Goal: Navigation & Orientation: Find specific page/section

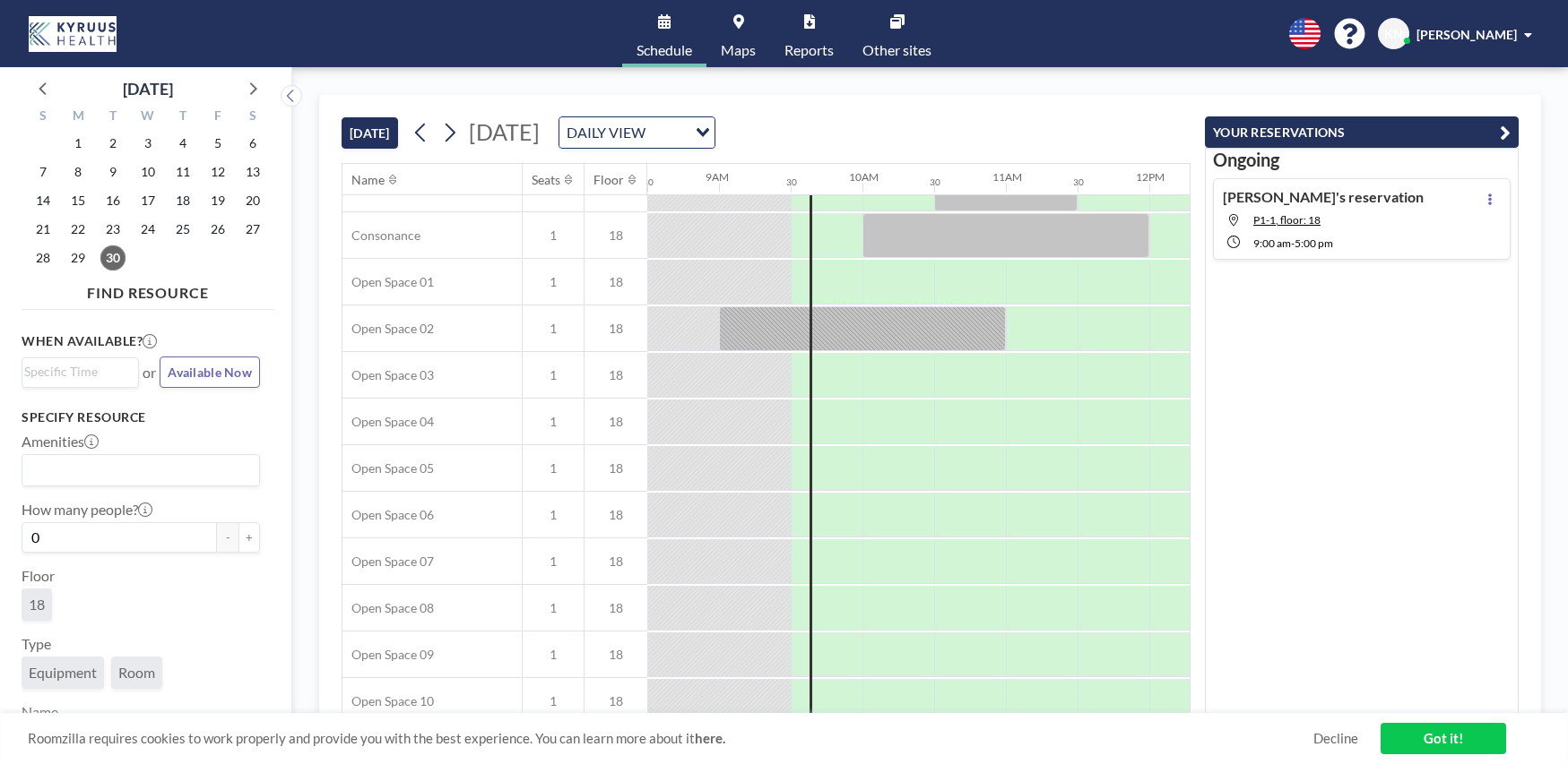
scroll to position [0, 1219]
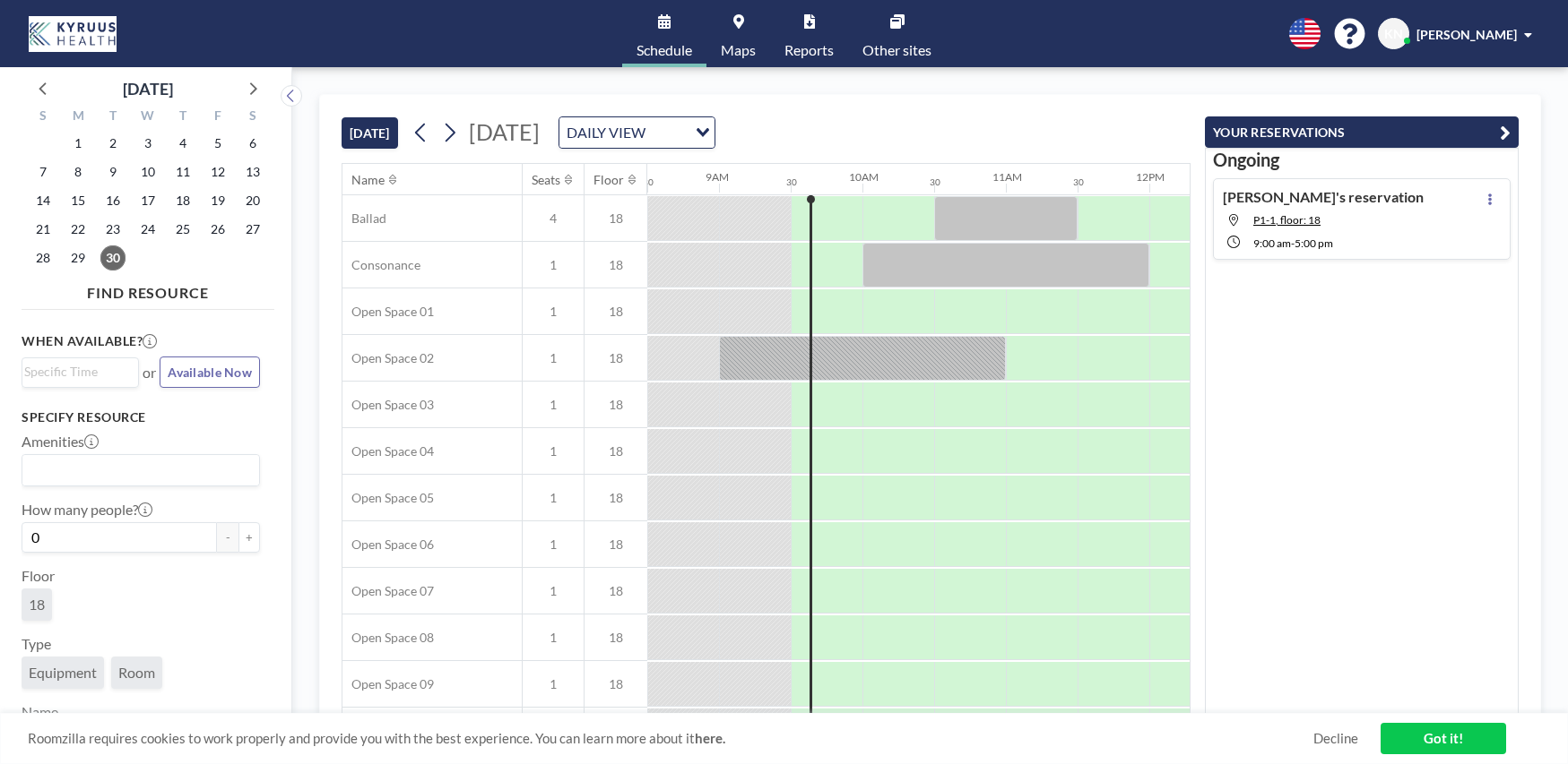
click at [749, 49] on span "Maps" at bounding box center [738, 50] width 35 height 14
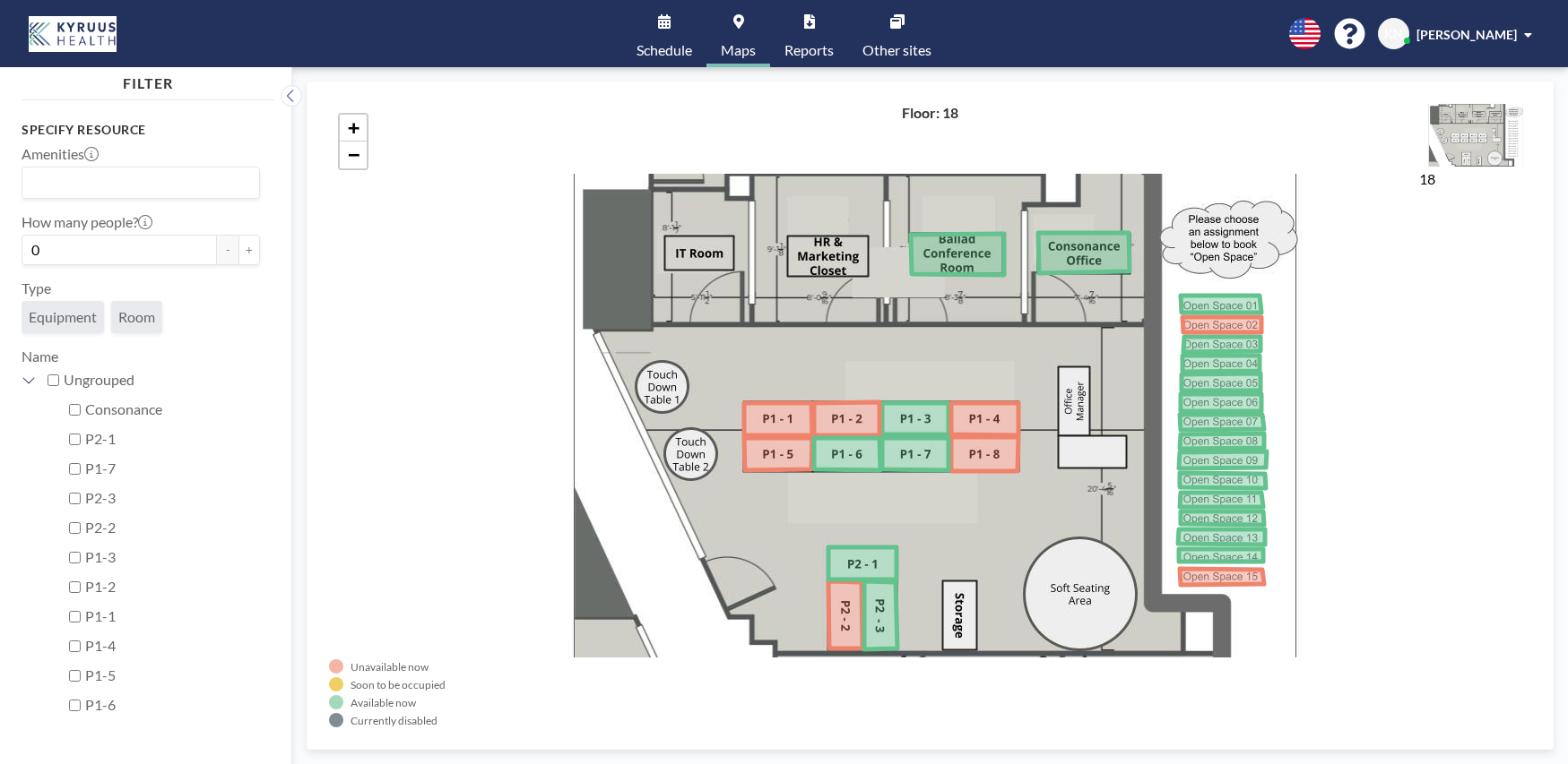
click at [674, 34] on link "Schedule" at bounding box center [664, 33] width 84 height 68
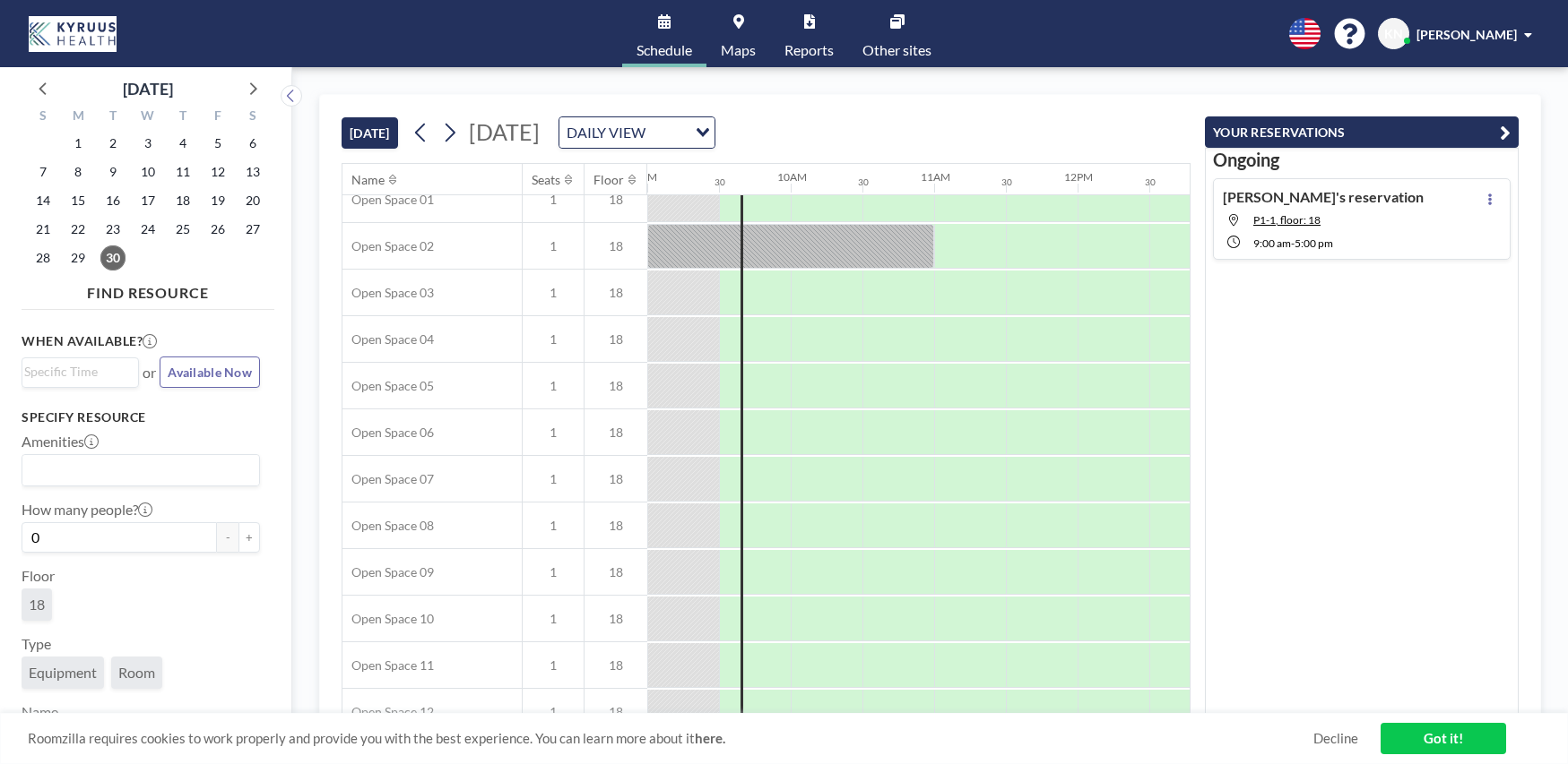
scroll to position [100, 1292]
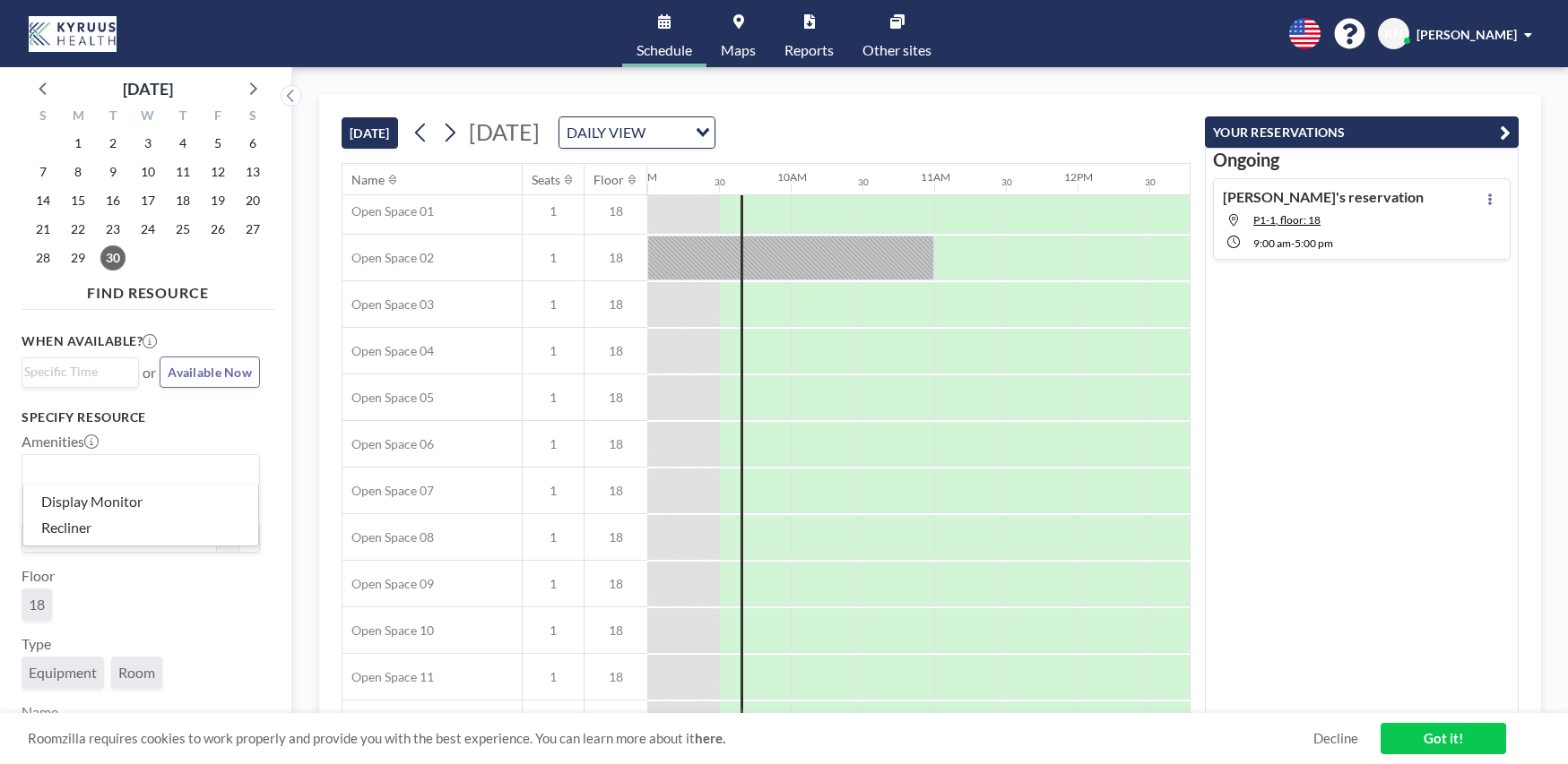
click at [97, 467] on input "Search for option" at bounding box center [136, 471] width 225 height 23
click at [204, 417] on h3 "Specify resource" at bounding box center [141, 417] width 238 height 16
click at [912, 45] on span "Other sites" at bounding box center [897, 50] width 69 height 14
